Goal: Transaction & Acquisition: Purchase product/service

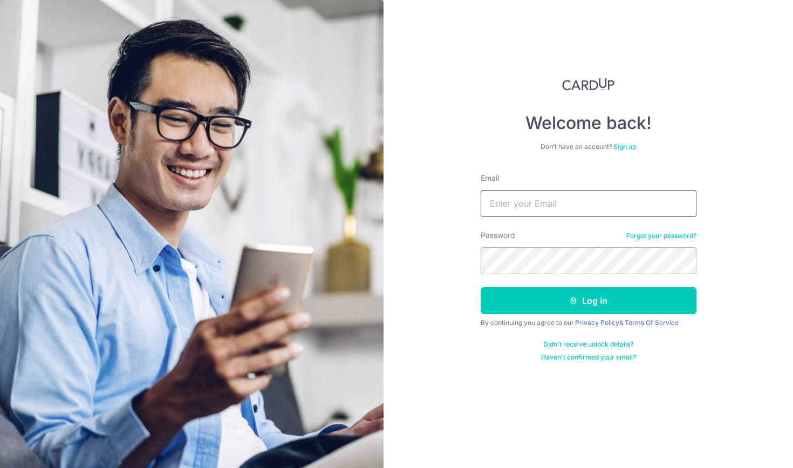
type input "sparkwk@gmail.com"
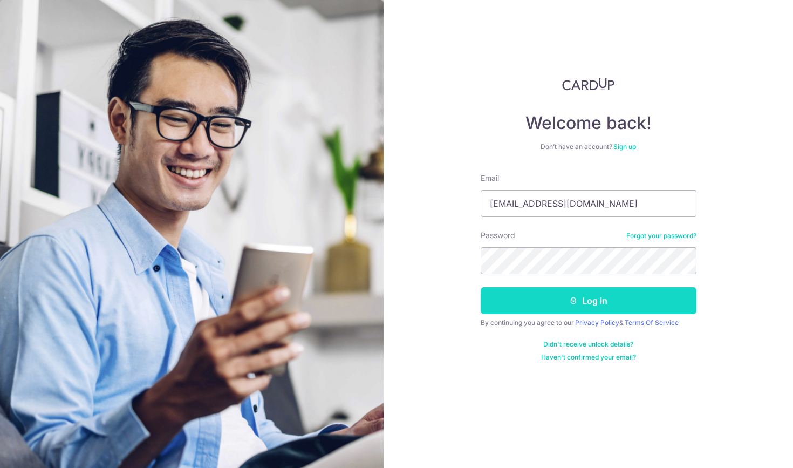
click at [564, 308] on button "Log in" at bounding box center [589, 300] width 216 height 27
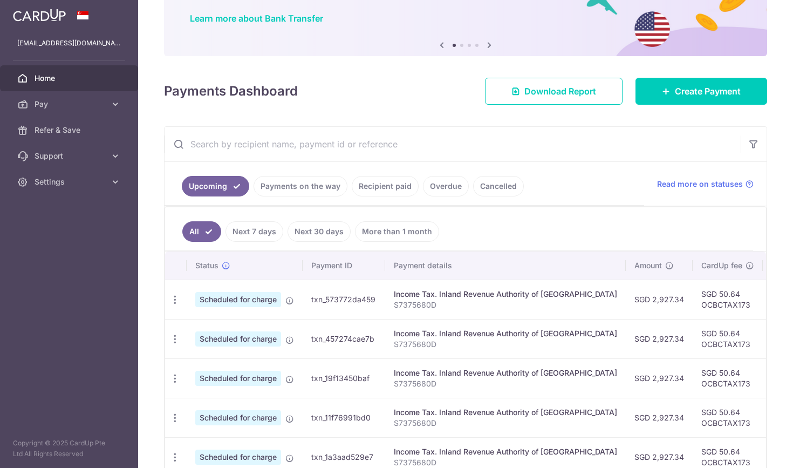
scroll to position [83, 0]
click at [268, 189] on link "Payments on the way" at bounding box center [301, 185] width 94 height 20
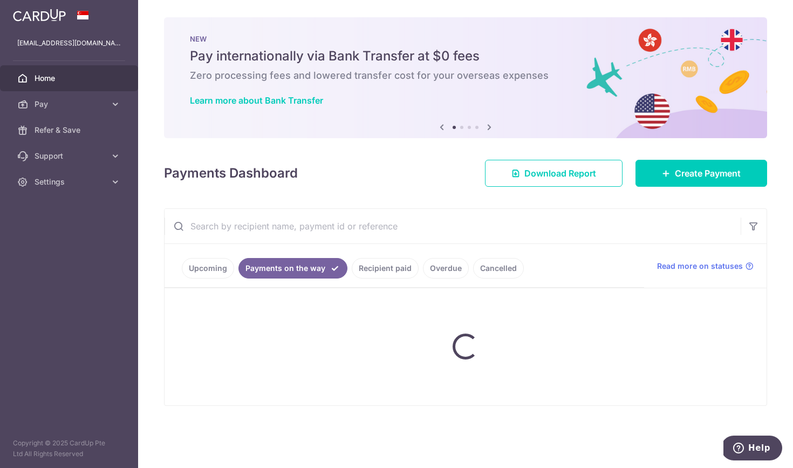
scroll to position [0, 0]
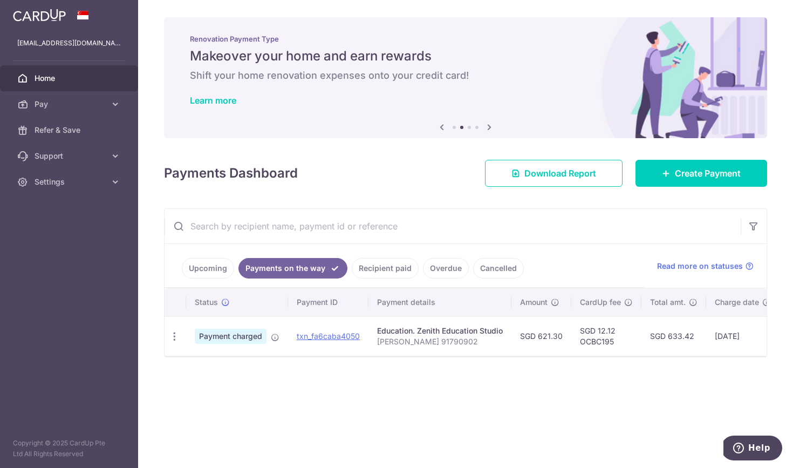
click at [368, 268] on link "Recipient paid" at bounding box center [385, 268] width 67 height 20
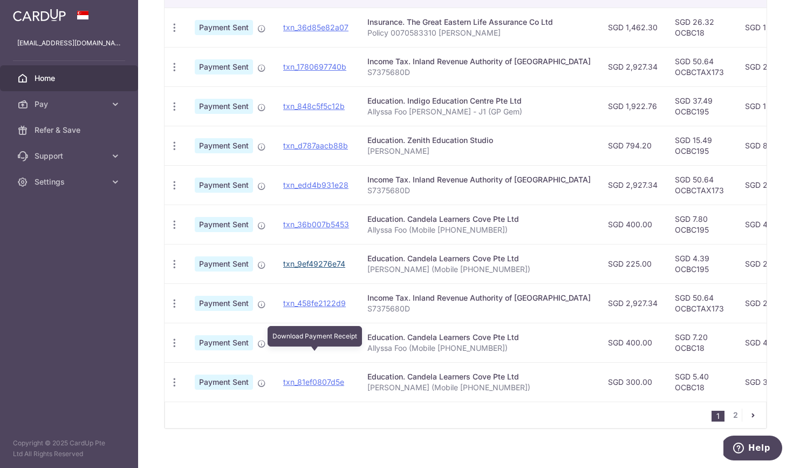
scroll to position [309, 0]
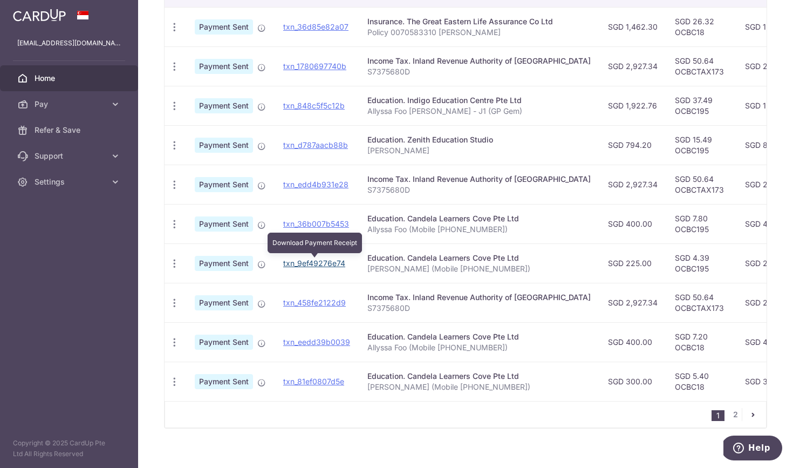
click at [311, 262] on link "txn_9ef49276e74" at bounding box center [314, 262] width 62 height 9
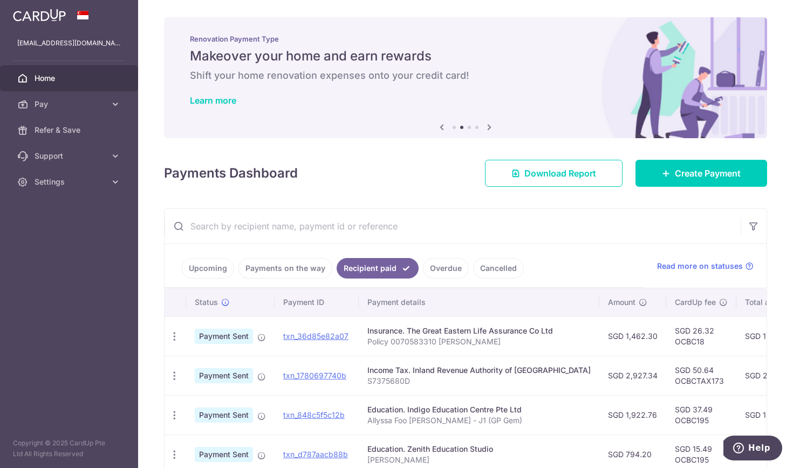
scroll to position [0, 0]
click at [115, 102] on icon at bounding box center [115, 104] width 11 height 11
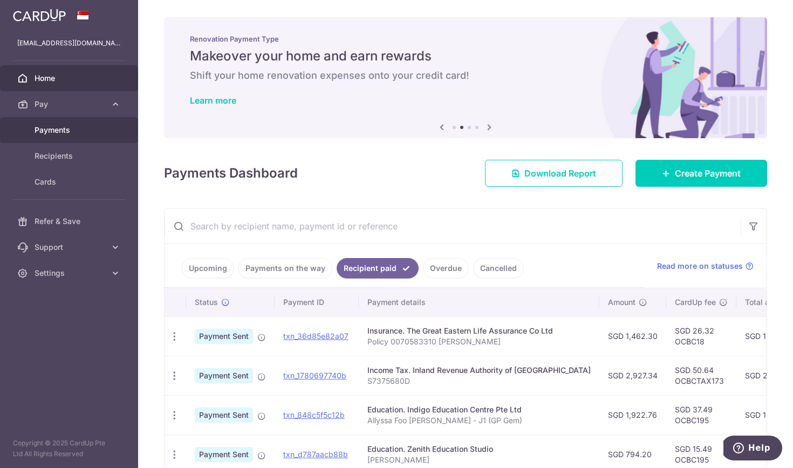
click at [78, 128] on span "Payments" at bounding box center [70, 130] width 71 height 11
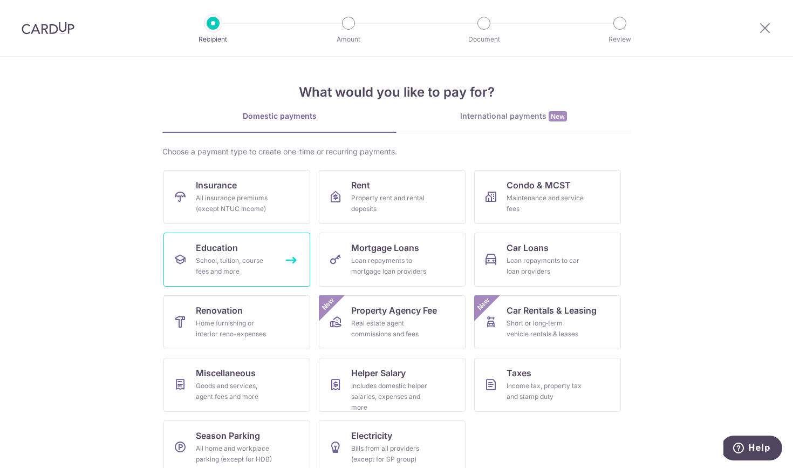
click at [236, 245] on span "Education" at bounding box center [217, 247] width 42 height 13
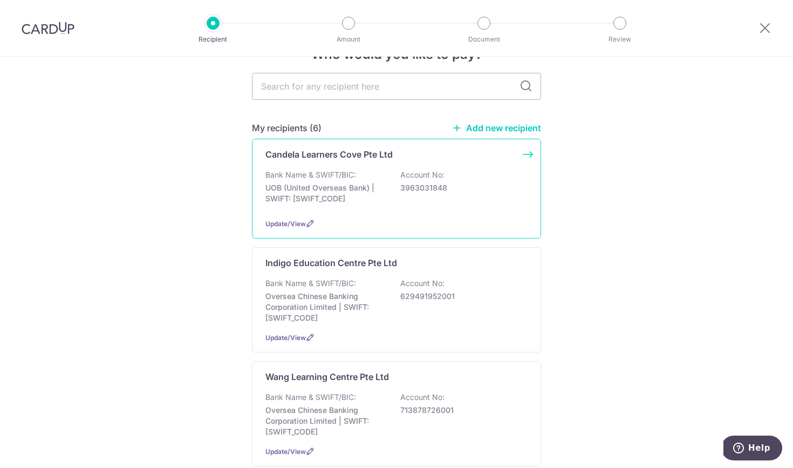
scroll to position [32, 0]
click at [309, 193] on p "UOB (United Overseas Bank) | SWIFT: UOVBSGSGXXX" at bounding box center [325, 194] width 121 height 22
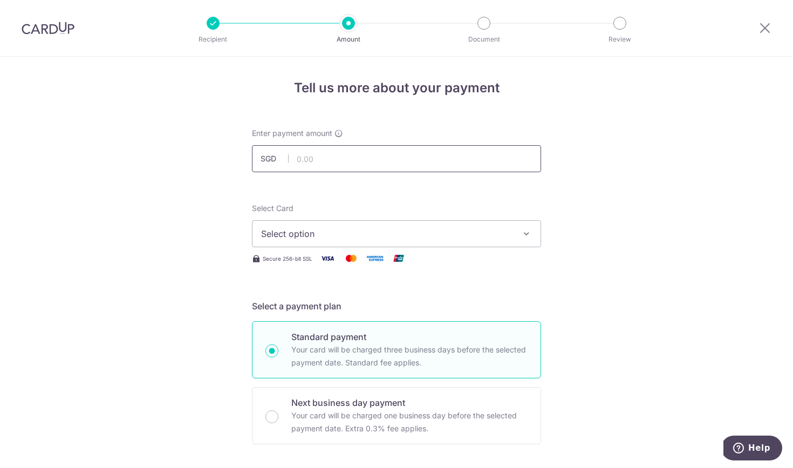
click at [323, 161] on input "text" at bounding box center [396, 158] width 289 height 27
type input "225.00"
click at [331, 237] on span "Select option" at bounding box center [386, 233] width 251 height 13
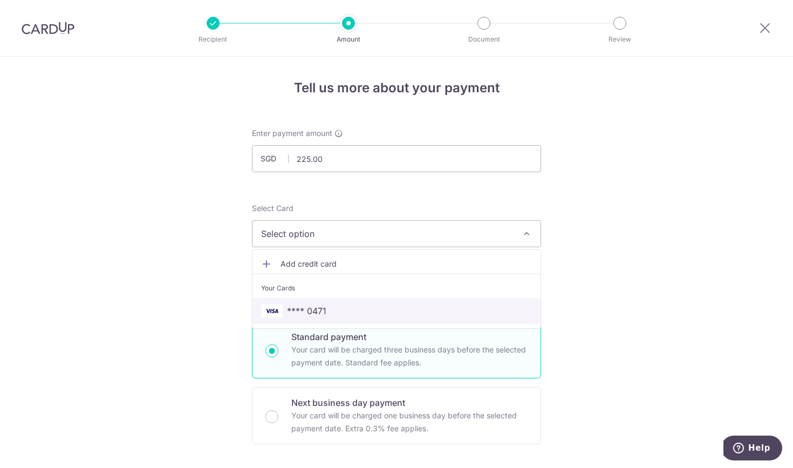
click at [311, 311] on span "**** 0471" at bounding box center [306, 310] width 39 height 13
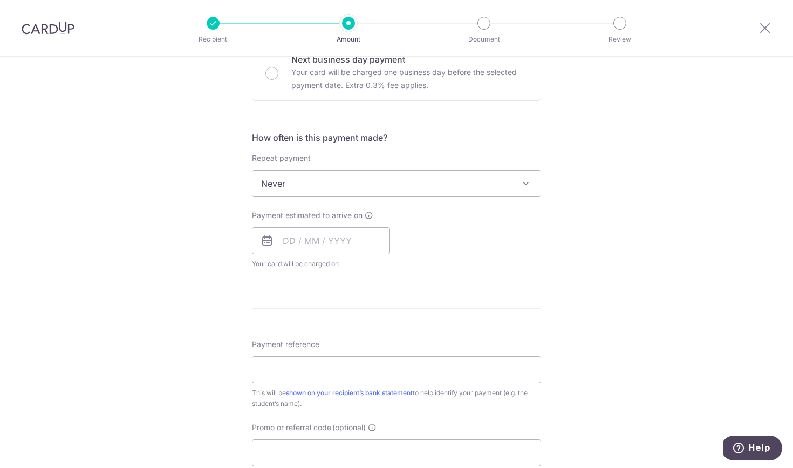
scroll to position [356, 0]
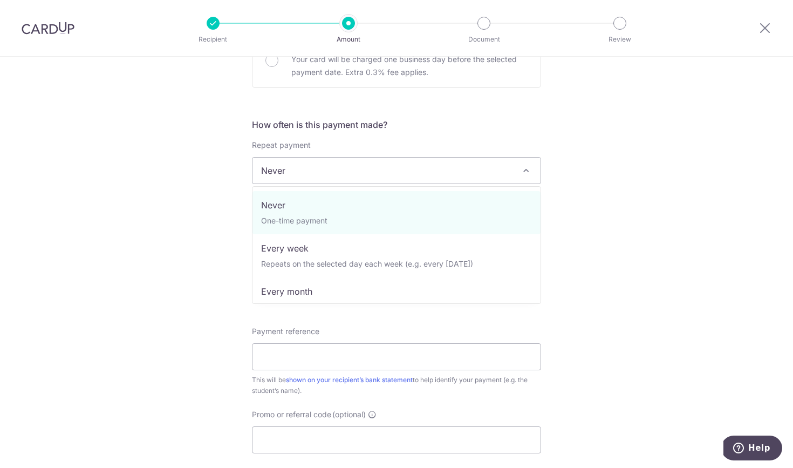
click at [386, 167] on span "Never" at bounding box center [396, 171] width 288 height 26
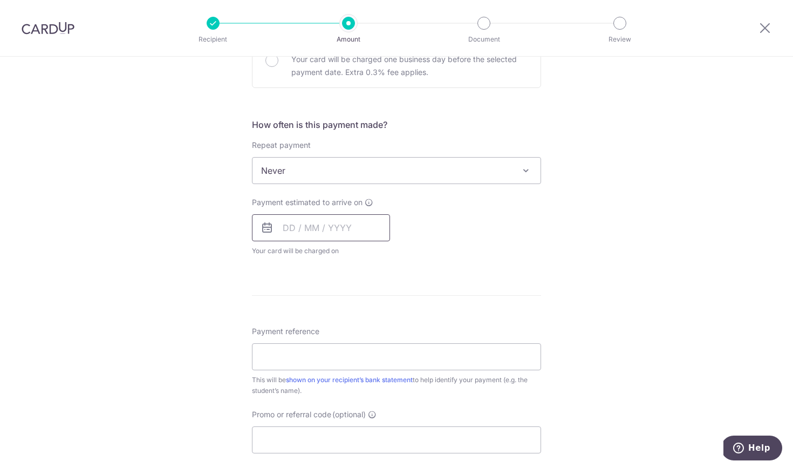
click at [288, 229] on input "text" at bounding box center [321, 227] width 138 height 27
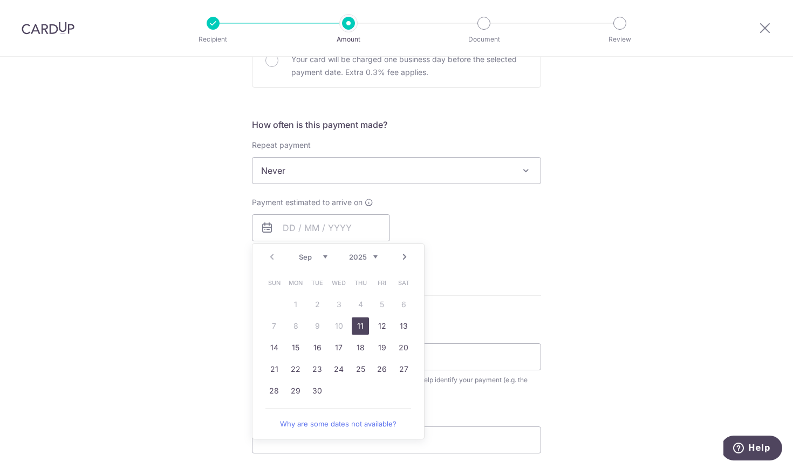
click at [361, 320] on link "11" at bounding box center [360, 325] width 17 height 17
type input "[DATE]"
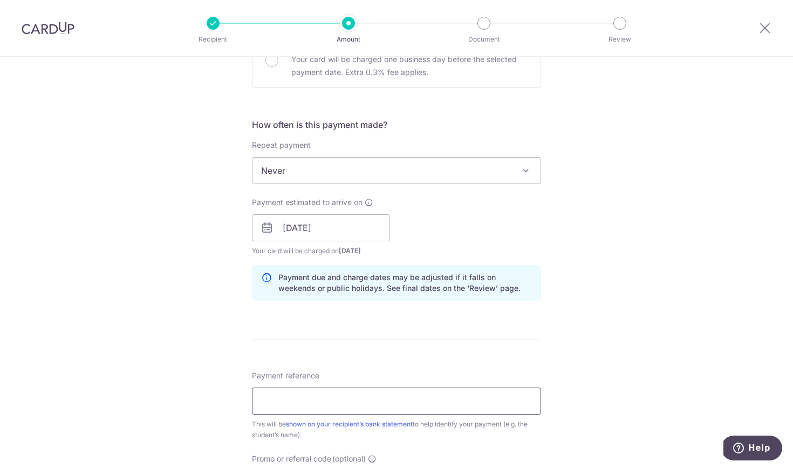
click at [295, 398] on input "Payment reference" at bounding box center [396, 400] width 289 height 27
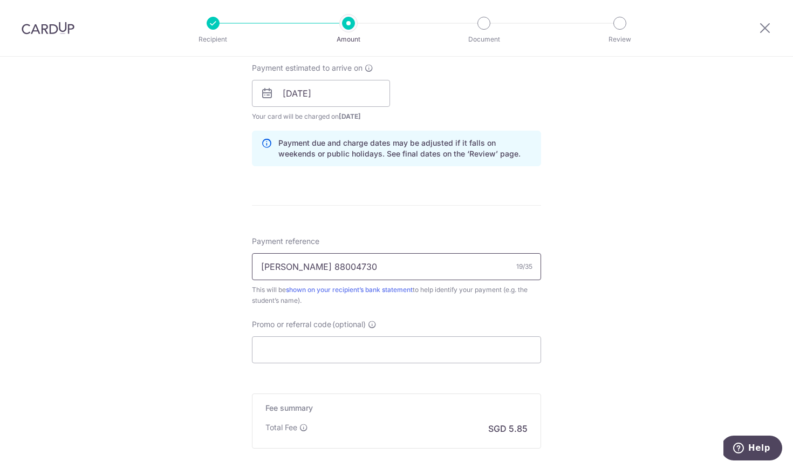
scroll to position [498, 0]
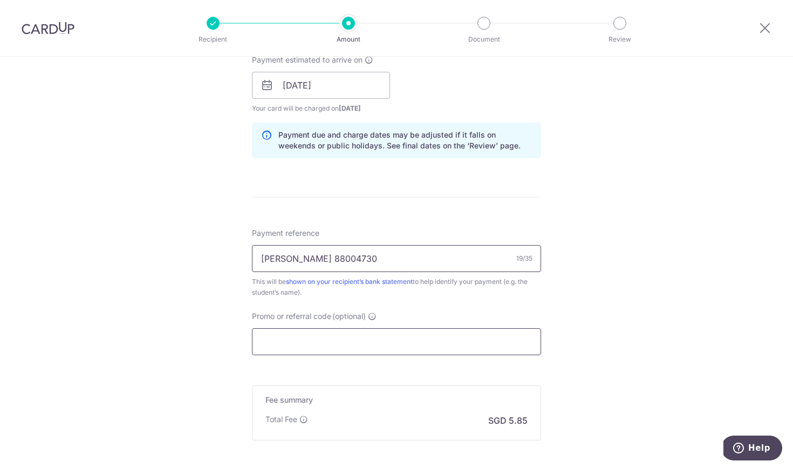
type input "Gwenda Foo 88004730"
click at [316, 330] on input "Promo or referral code (optional)" at bounding box center [396, 341] width 289 height 27
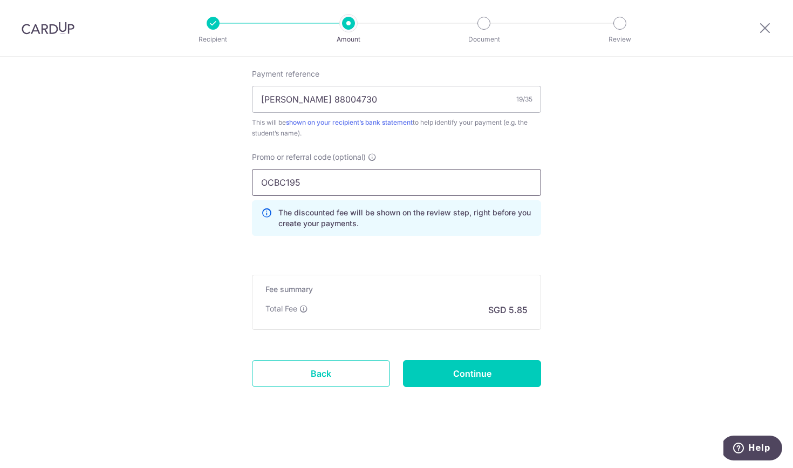
scroll to position [658, 0]
type input "OCBC195"
click at [459, 371] on input "Continue" at bounding box center [472, 373] width 138 height 27
type input "Create Schedule"
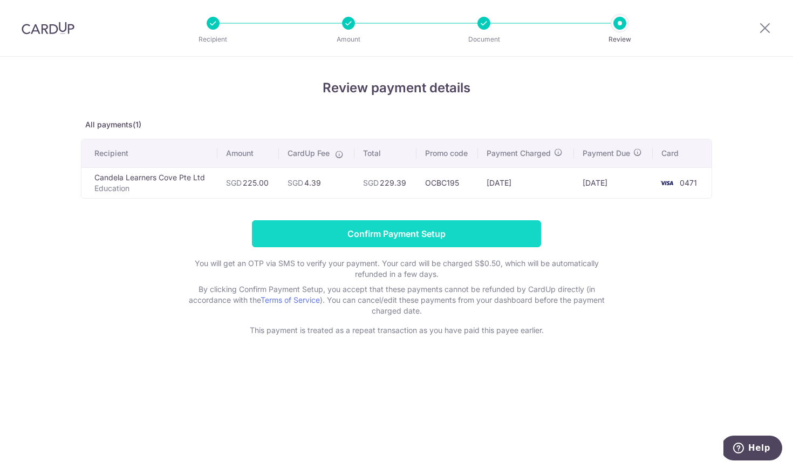
click at [433, 237] on input "Confirm Payment Setup" at bounding box center [396, 233] width 289 height 27
